Goal: Information Seeking & Learning: Find specific page/section

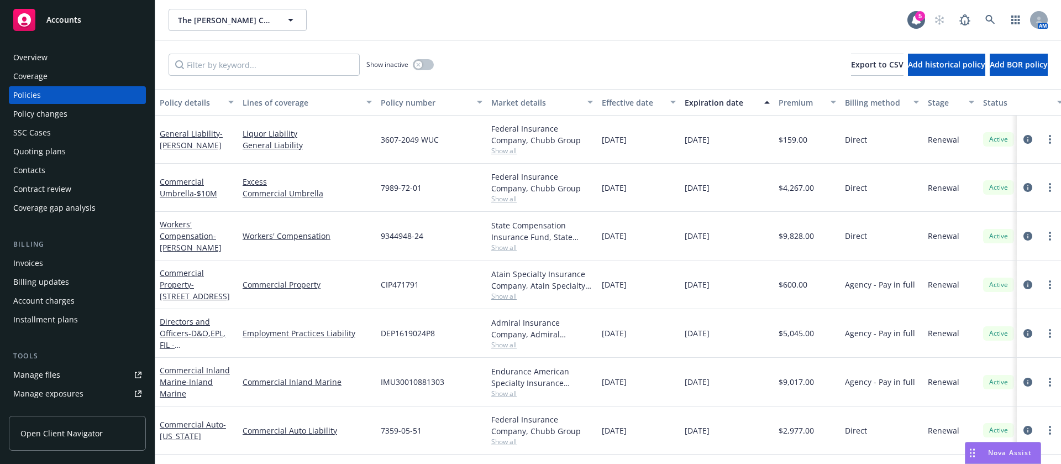
scroll to position [60, 0]
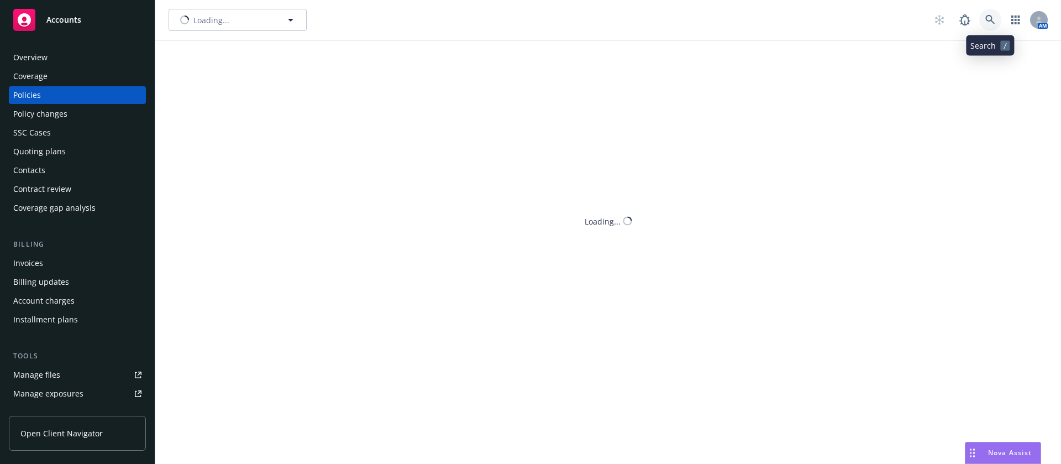
click at [988, 15] on icon at bounding box center [989, 19] width 9 height 9
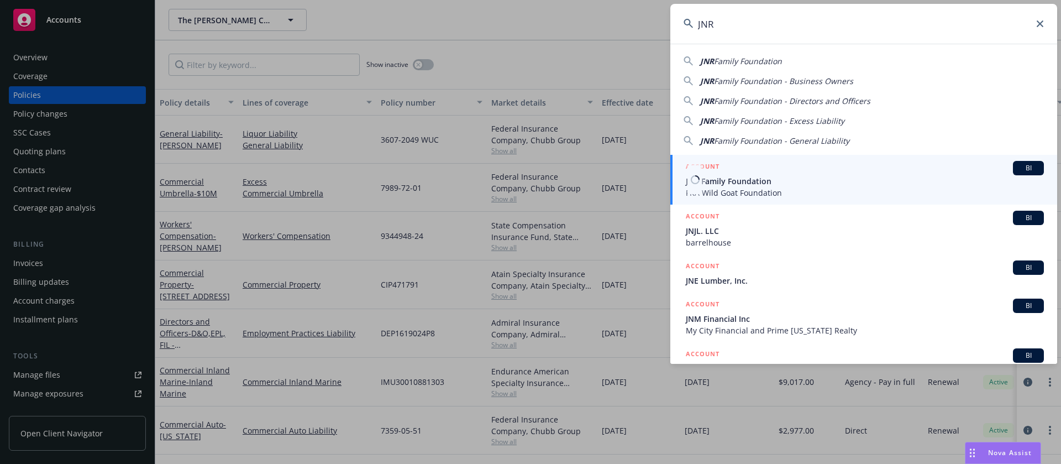
type input "JNR"
click at [752, 175] on span "JNR Family Foundation" at bounding box center [865, 181] width 358 height 12
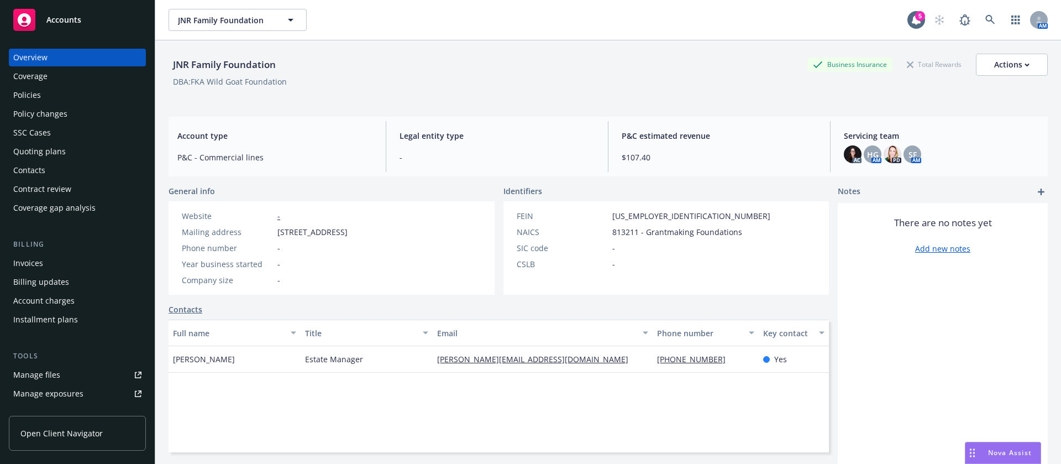
click at [44, 171] on div "Contacts" at bounding box center [29, 170] width 32 height 18
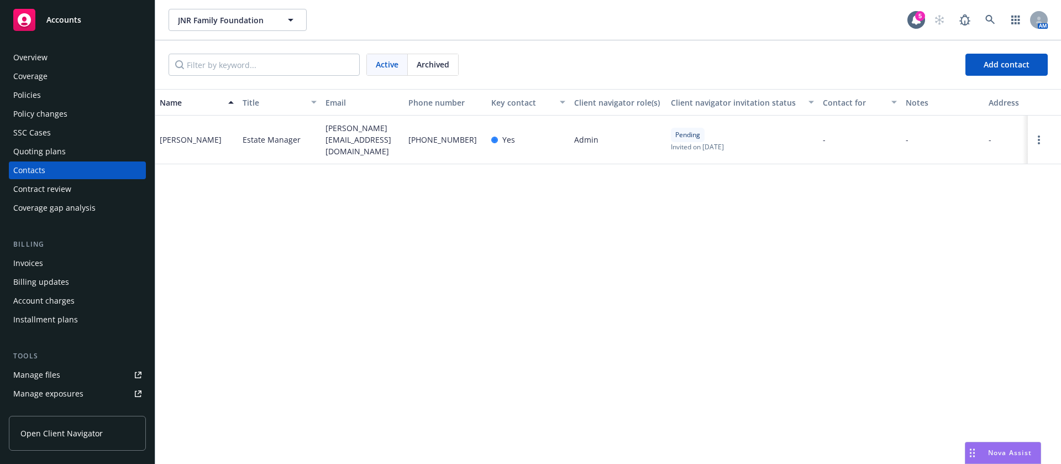
click at [46, 92] on div "Policies" at bounding box center [77, 95] width 128 height 18
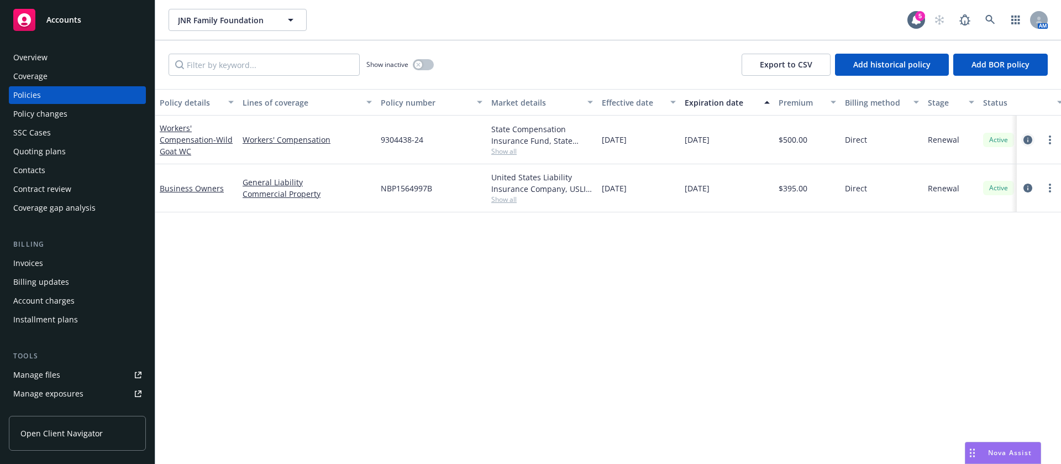
click at [1030, 140] on icon "circleInformation" at bounding box center [1027, 139] width 9 height 9
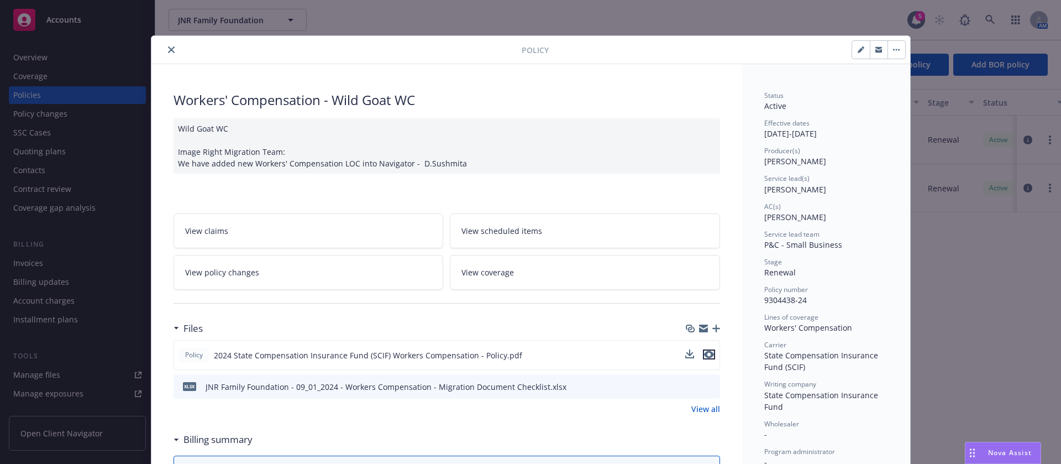
click at [704, 351] on icon "preview file" at bounding box center [709, 354] width 10 height 8
click at [168, 49] on icon "close" at bounding box center [171, 49] width 7 height 7
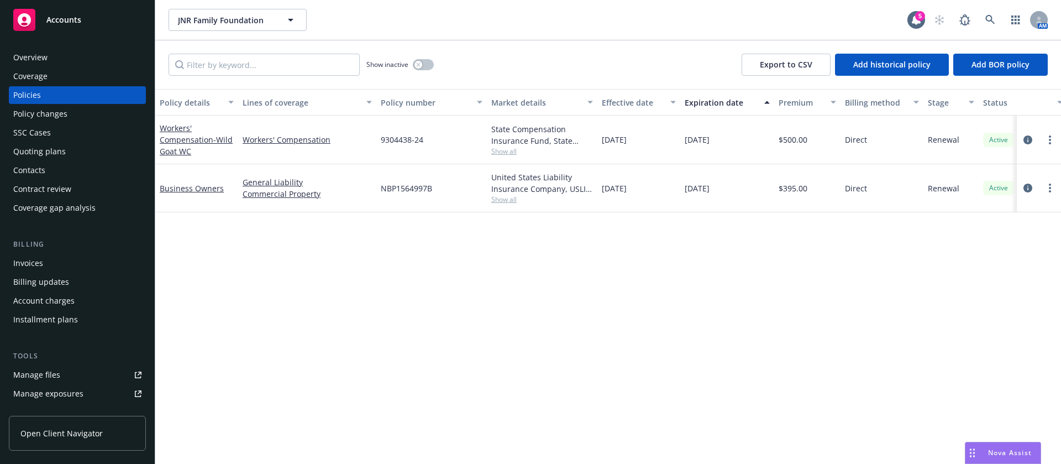
click at [503, 202] on span "Show all" at bounding box center [542, 198] width 102 height 9
click at [505, 197] on span "Show all" at bounding box center [542, 198] width 102 height 9
